Goal: Information Seeking & Learning: Understand process/instructions

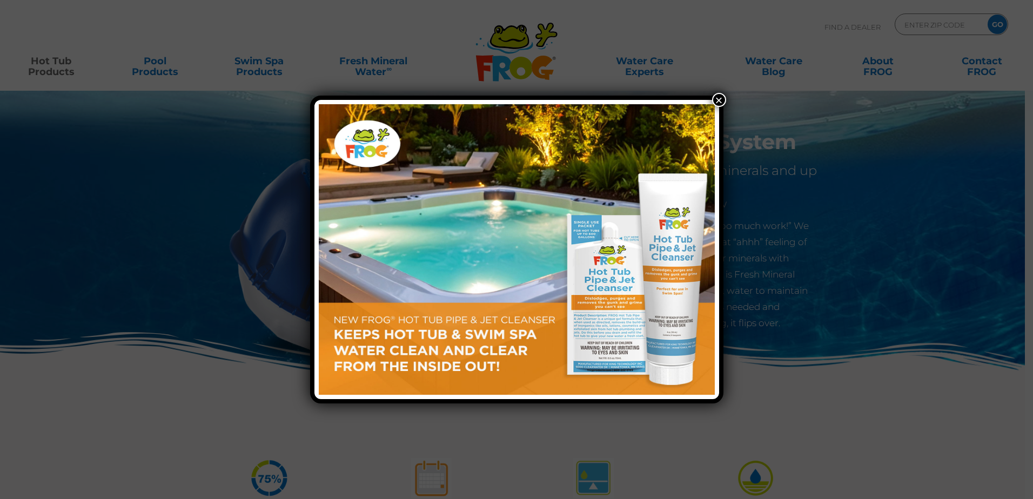
click at [716, 96] on button "×" at bounding box center [719, 100] width 14 height 14
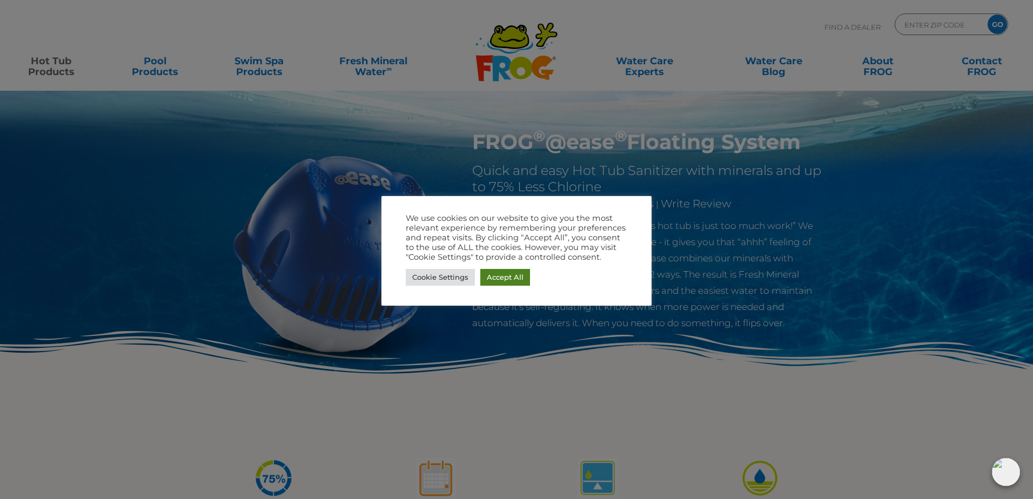
click at [510, 279] on link "Accept All" at bounding box center [505, 277] width 50 height 17
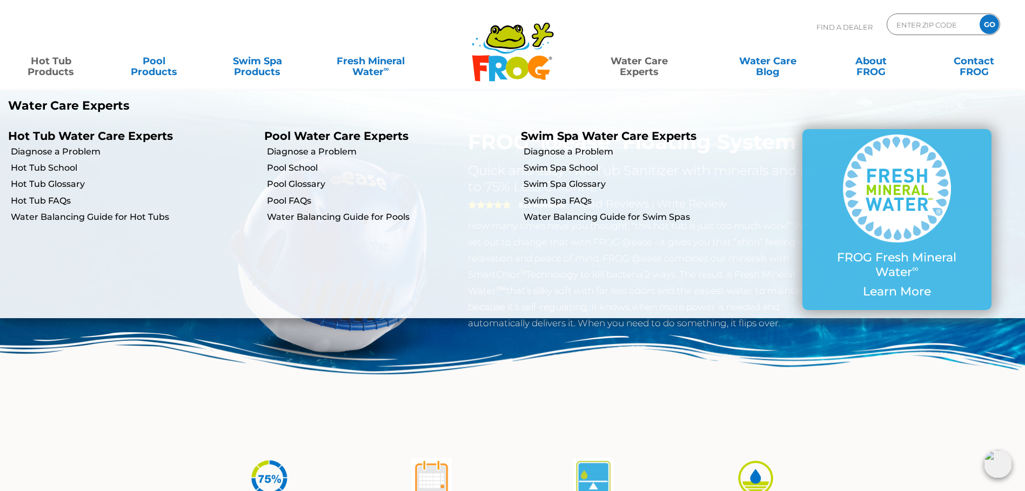
click at [646, 72] on link "Water Care Experts" at bounding box center [639, 61] width 130 height 22
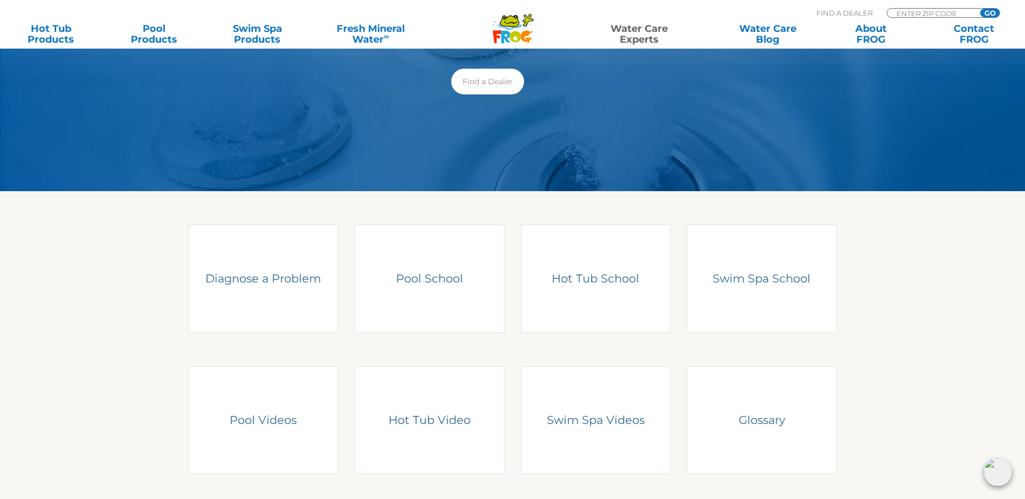
scroll to position [162, 0]
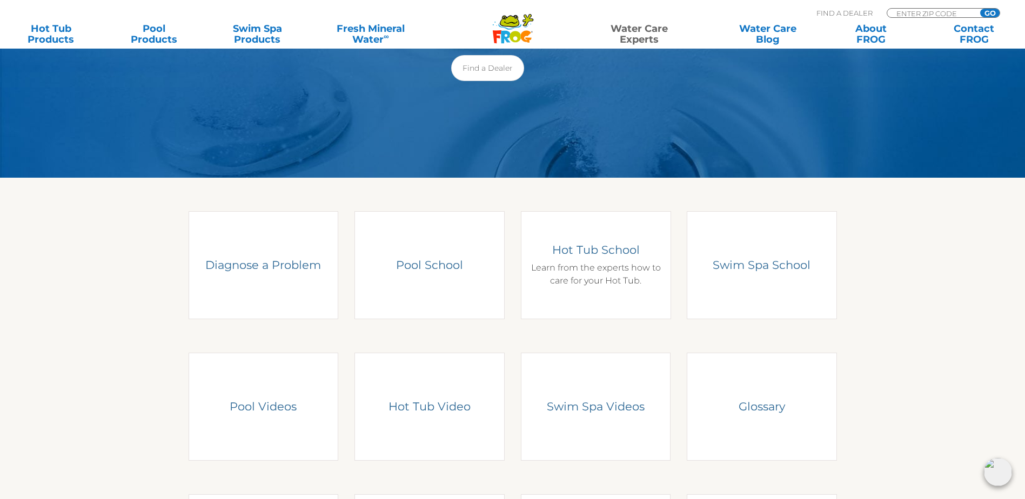
click at [585, 257] on h4 "Hot Tub School" at bounding box center [595, 250] width 134 height 15
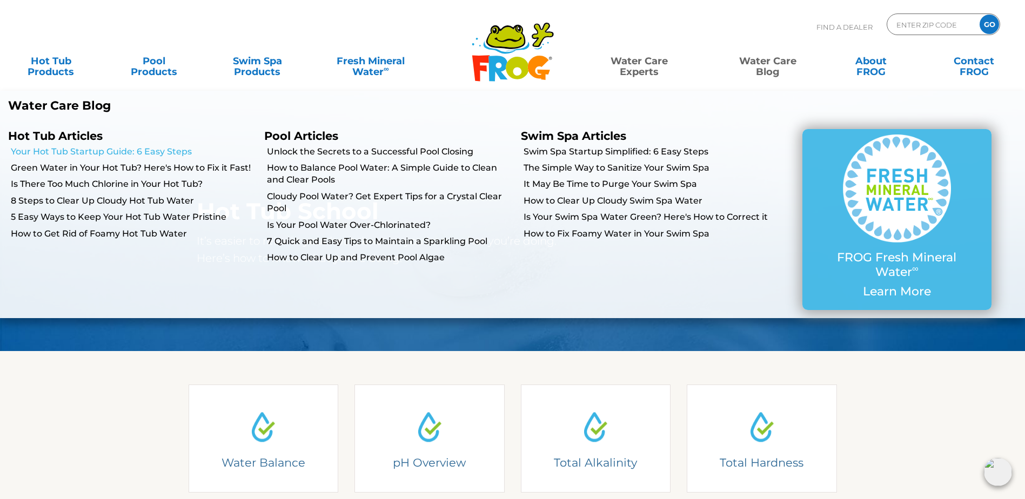
click at [96, 151] on link "Your Hot Tub Startup Guide: 6 Easy Steps" at bounding box center [133, 152] width 245 height 12
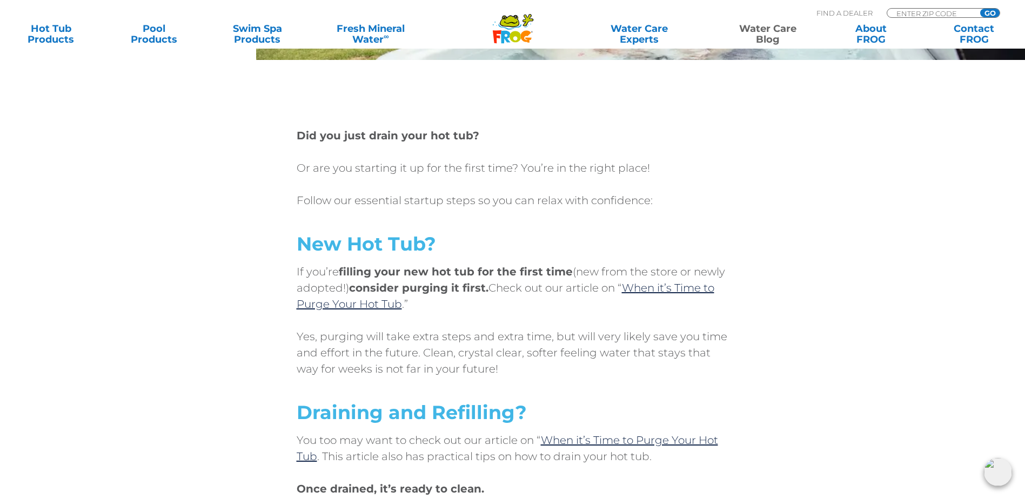
scroll to position [432, 0]
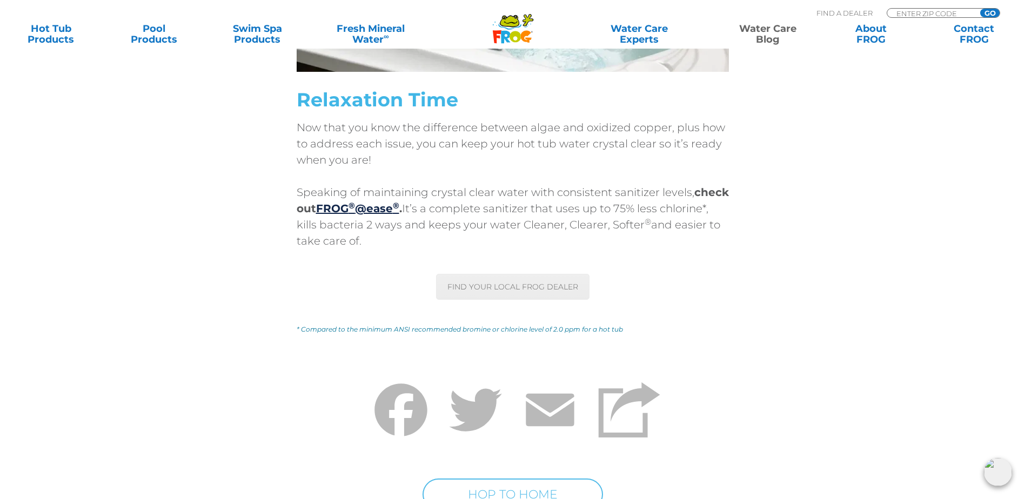
scroll to position [4970, 0]
